Goal: Information Seeking & Learning: Learn about a topic

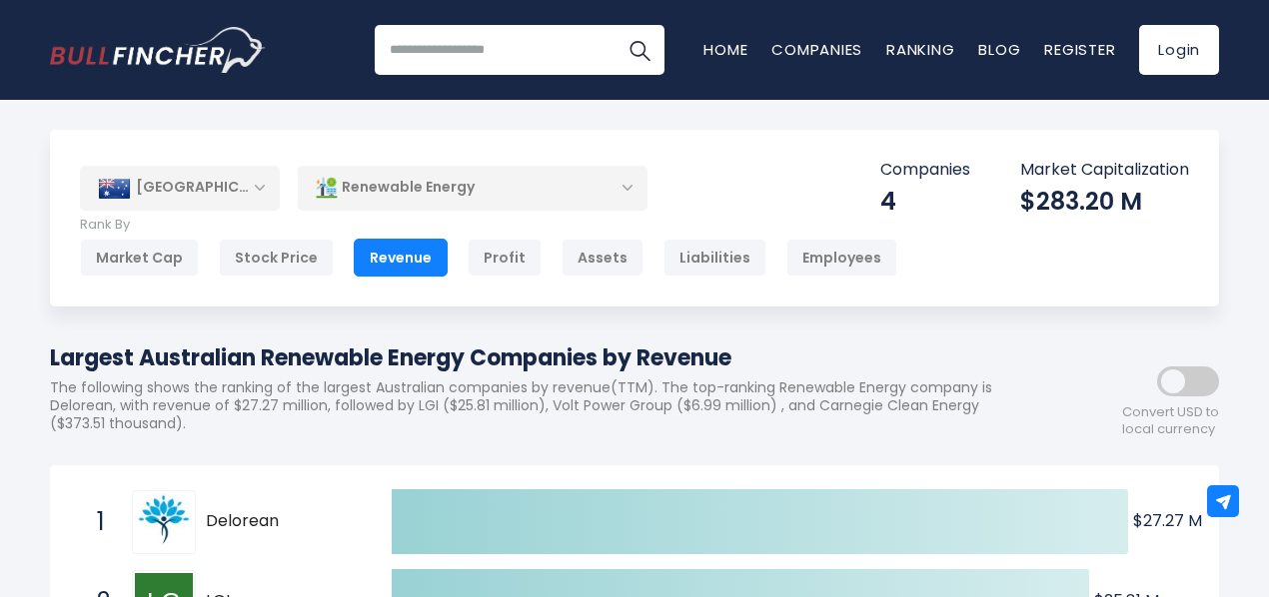
click at [589, 193] on div "Renewable Energy" at bounding box center [473, 188] width 350 height 46
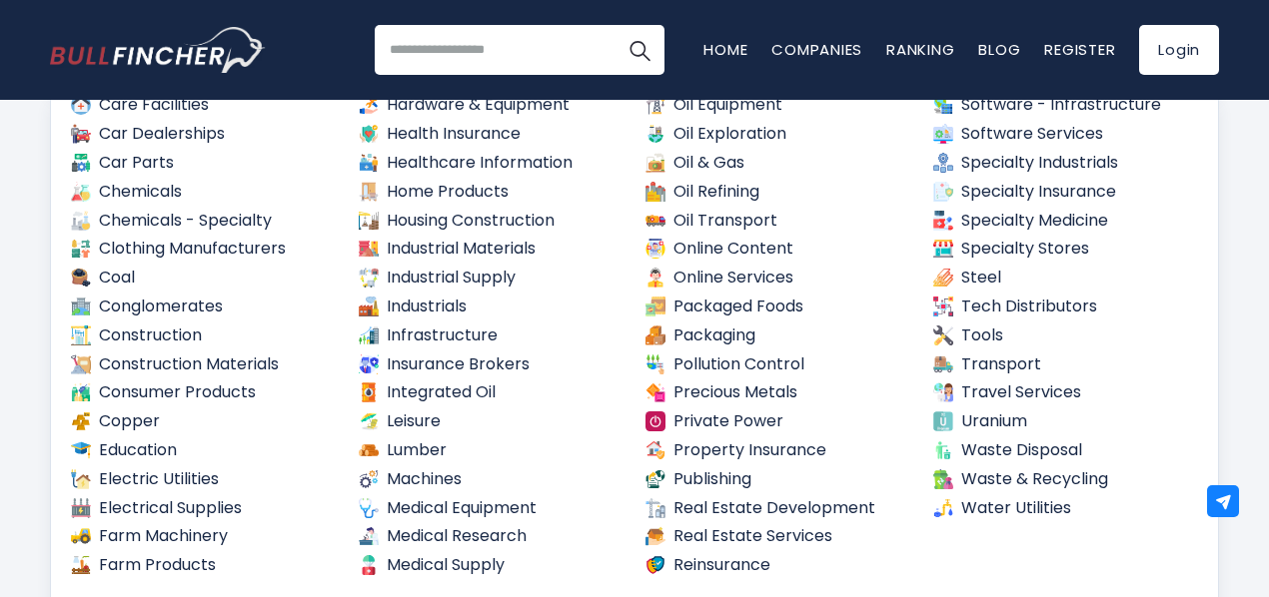
scroll to position [300, 0]
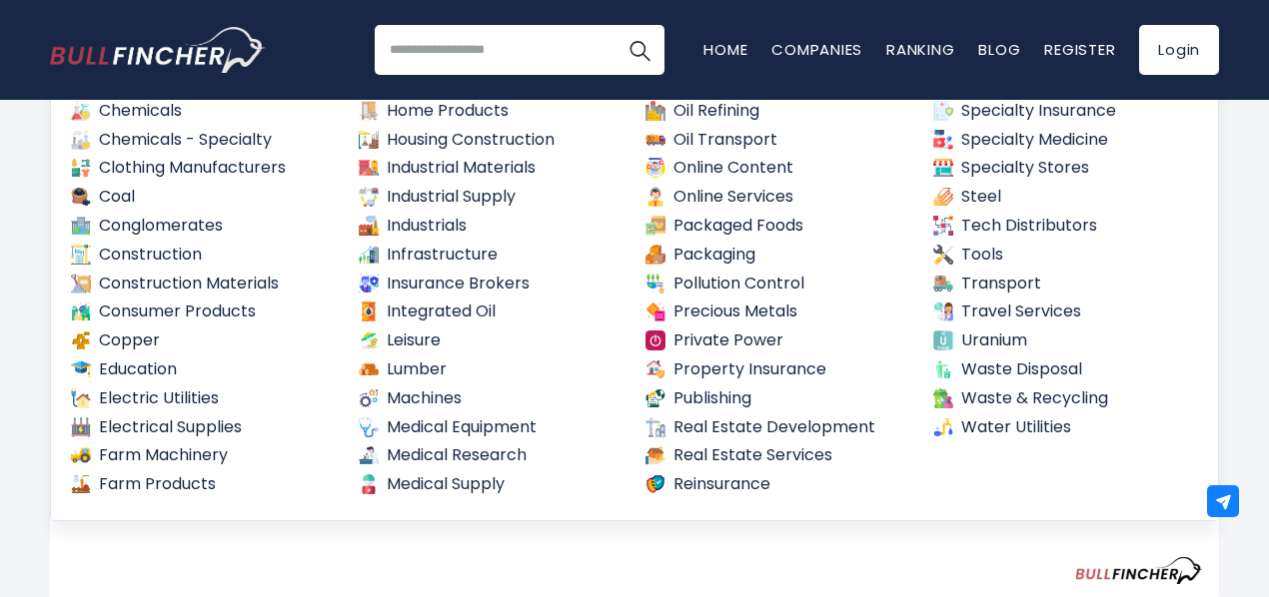
click at [368, 577] on div "Created with Highcharts 12.1.2 $27.27 M ​ $27.27 M $25.81 M ​ $25.81 M $6.99 M …" at bounding box center [634, 386] width 1135 height 407
click at [495, 560] on div "Created with Highcharts 12.1.2 $27.27 M ​ $27.27 M $25.81 M ​ $25.81 M $6.99 M …" at bounding box center [634, 386] width 1135 height 407
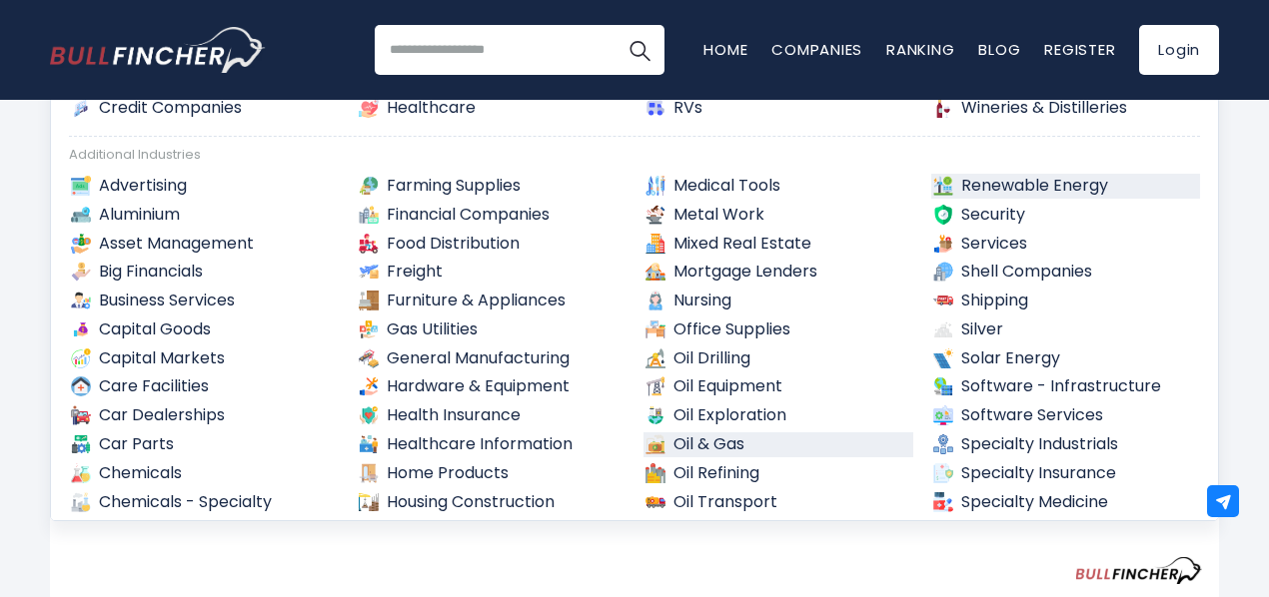
scroll to position [308, 0]
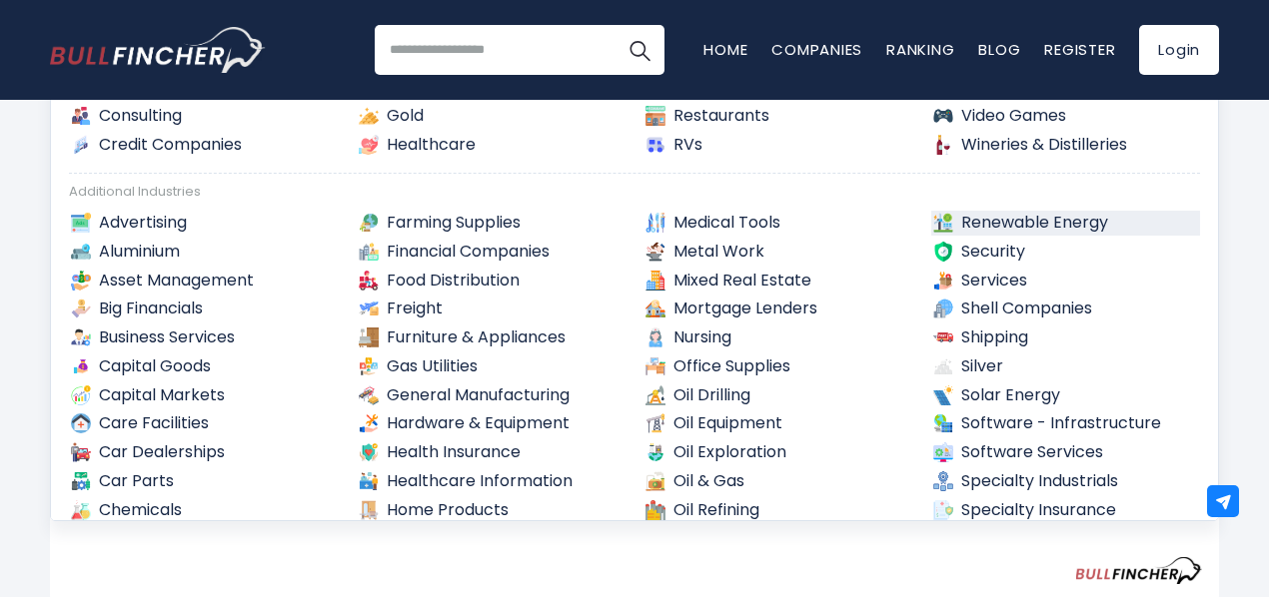
click at [1026, 224] on link "Renewable Energy" at bounding box center [1066, 223] width 270 height 25
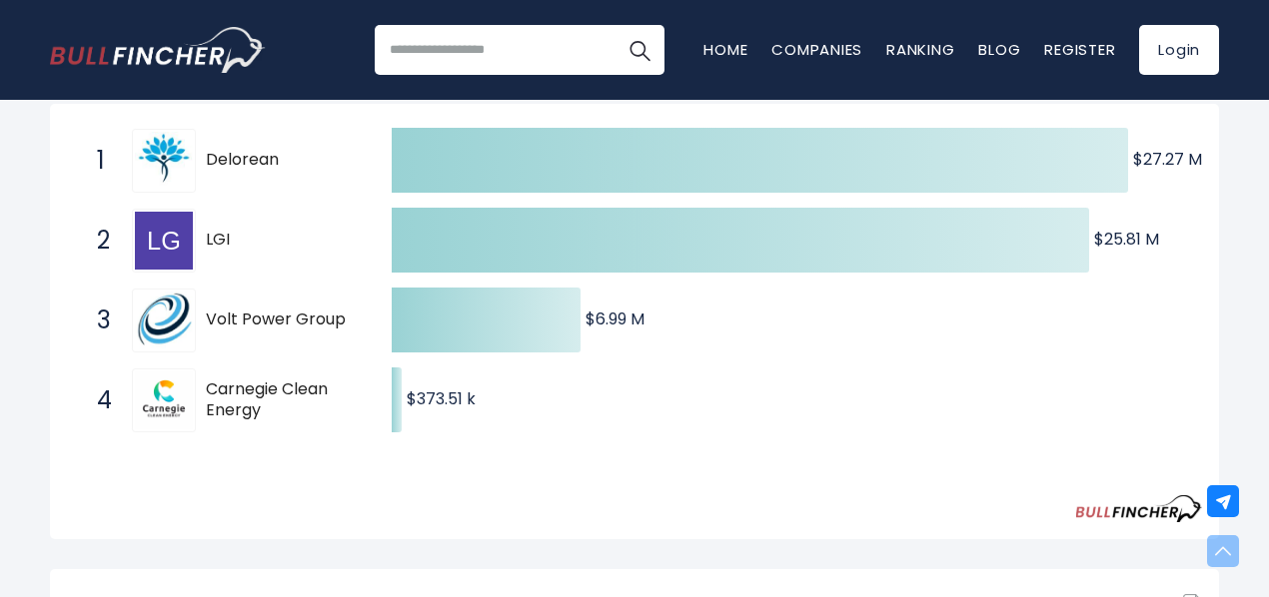
scroll to position [400, 0]
